Goal: Find contact information: Find contact information

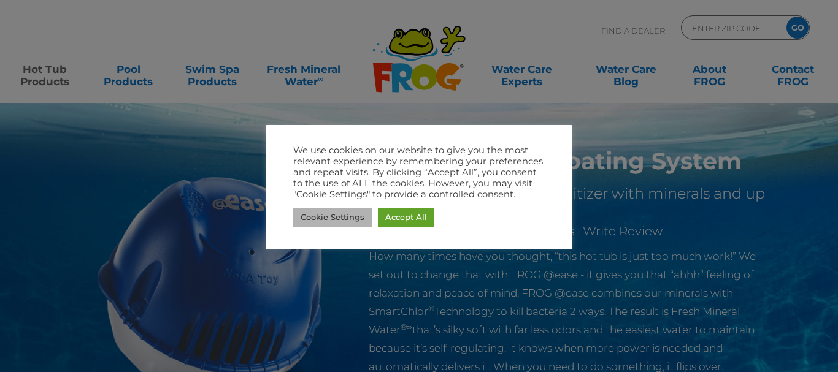
click at [369, 218] on link "Cookie Settings" at bounding box center [332, 217] width 79 height 19
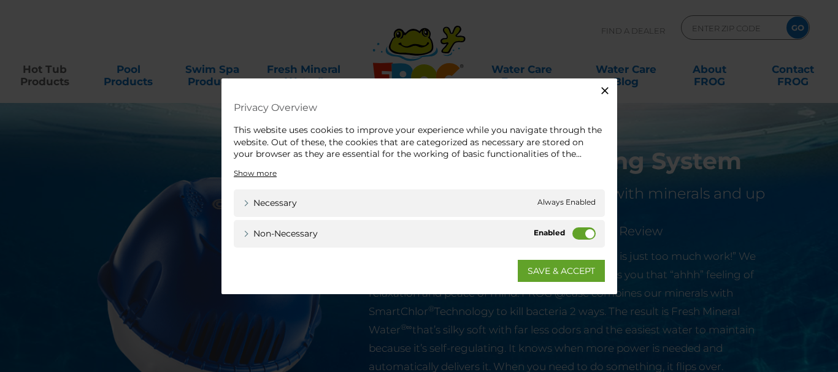
click at [604, 91] on icon "button" at bounding box center [604, 90] width 7 height 7
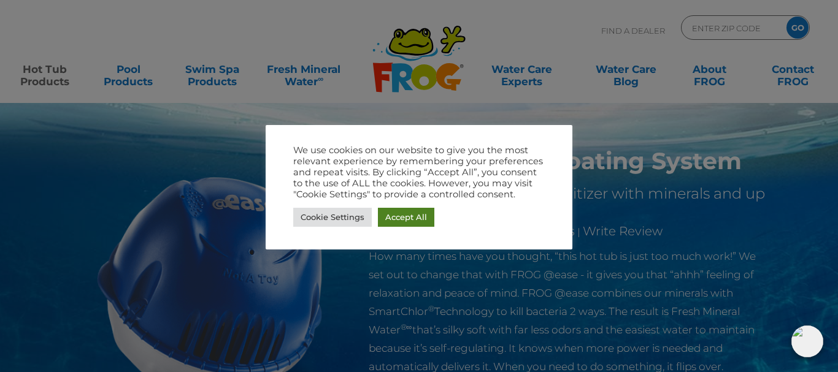
click at [383, 217] on link "Accept All" at bounding box center [406, 217] width 56 height 19
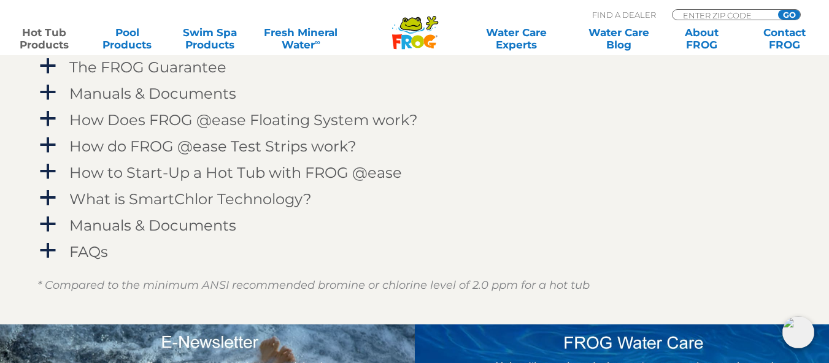
scroll to position [1330, 0]
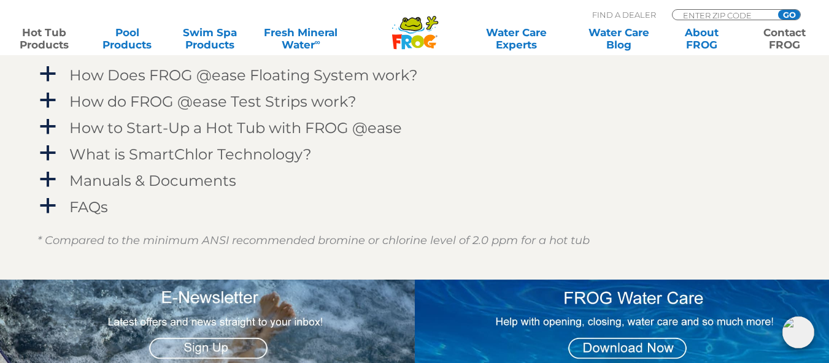
click at [780, 41] on link "Contact FROG" at bounding box center [784, 38] width 64 height 25
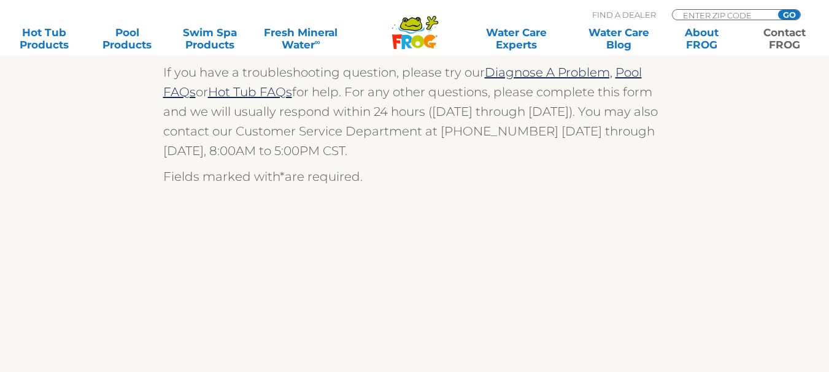
scroll to position [307, 0]
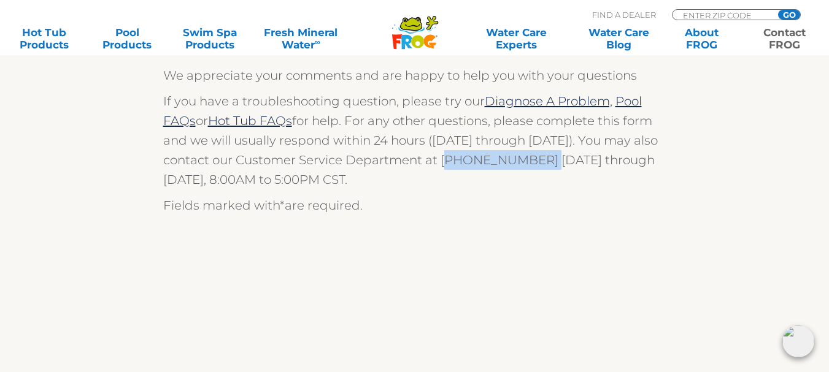
drag, startPoint x: 440, startPoint y: 160, endPoint x: 528, endPoint y: 162, distance: 87.8
click at [528, 162] on p "If you have a troubleshooting question, please try our Diagnose A Problem, Pool…" at bounding box center [414, 140] width 503 height 98
copy p "[PHONE_NUMBER]"
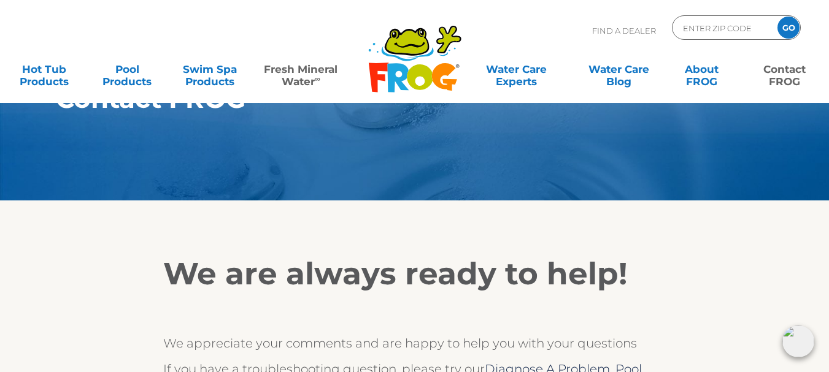
scroll to position [0, 0]
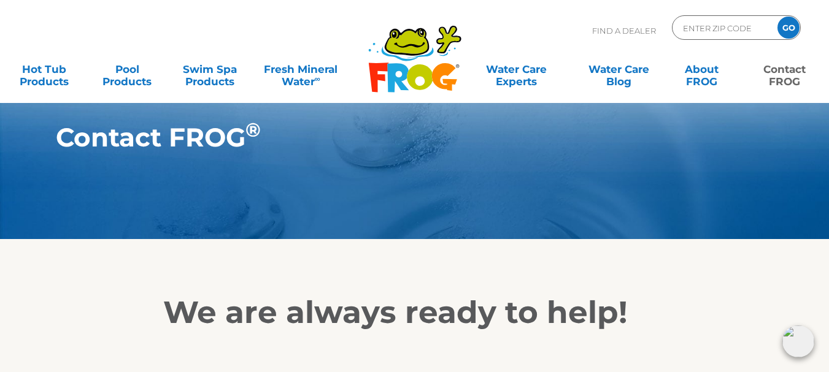
click at [621, 29] on p "Find A Dealer" at bounding box center [624, 30] width 64 height 31
click at [686, 27] on input "Zip Code Form" at bounding box center [723, 28] width 83 height 18
type input "ENTER ZIP CODE"
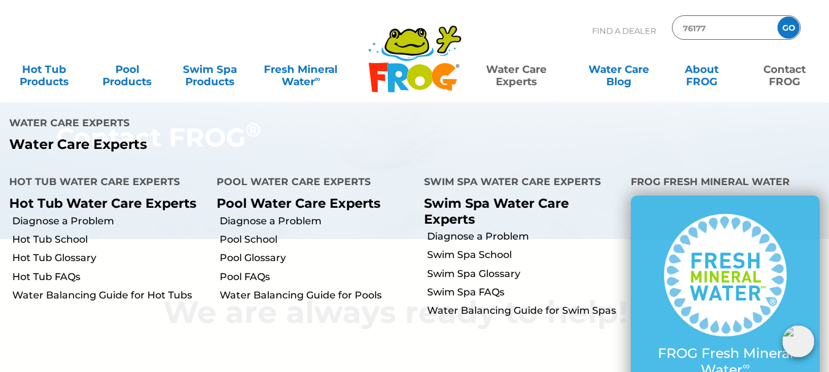
type input "76177"
click at [777, 17] on input "GO" at bounding box center [788, 28] width 22 height 22
